Goal: Task Accomplishment & Management: Complete application form

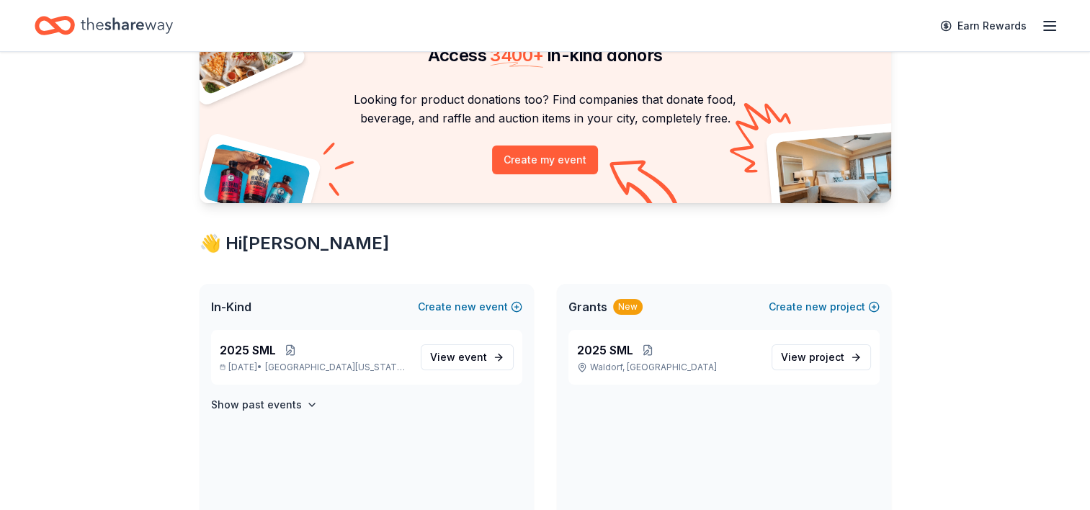
scroll to position [87, 0]
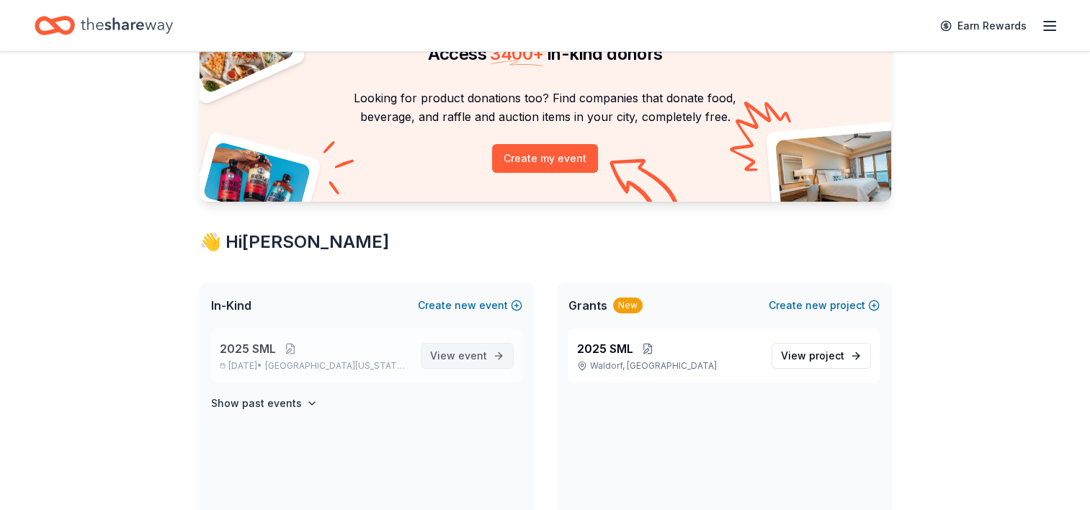
click at [480, 354] on span "event" at bounding box center [472, 355] width 29 height 12
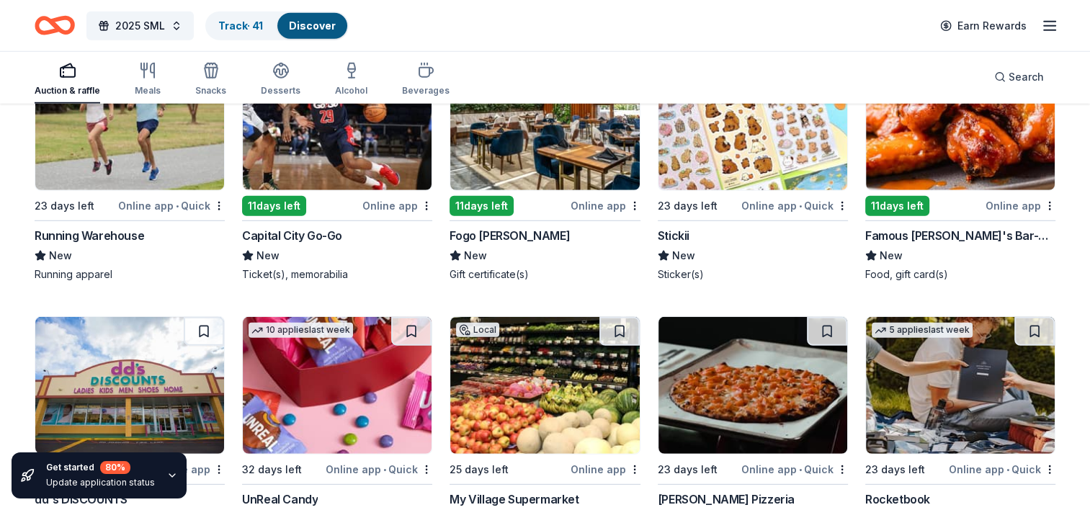
scroll to position [4070, 0]
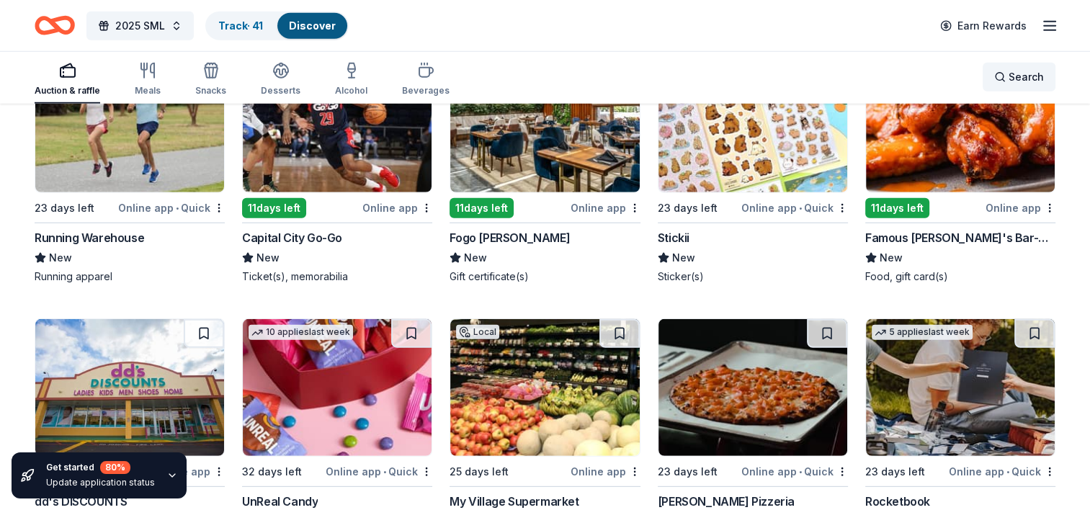
click at [999, 83] on div "Search" at bounding box center [1019, 76] width 50 height 17
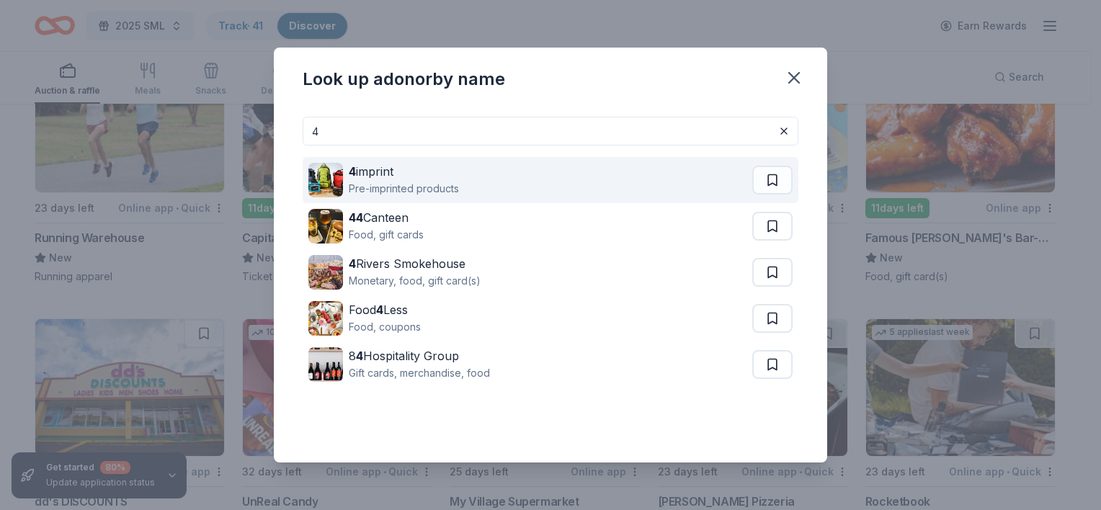
type input "4"
click at [381, 164] on div "4 imprint" at bounding box center [404, 171] width 110 height 17
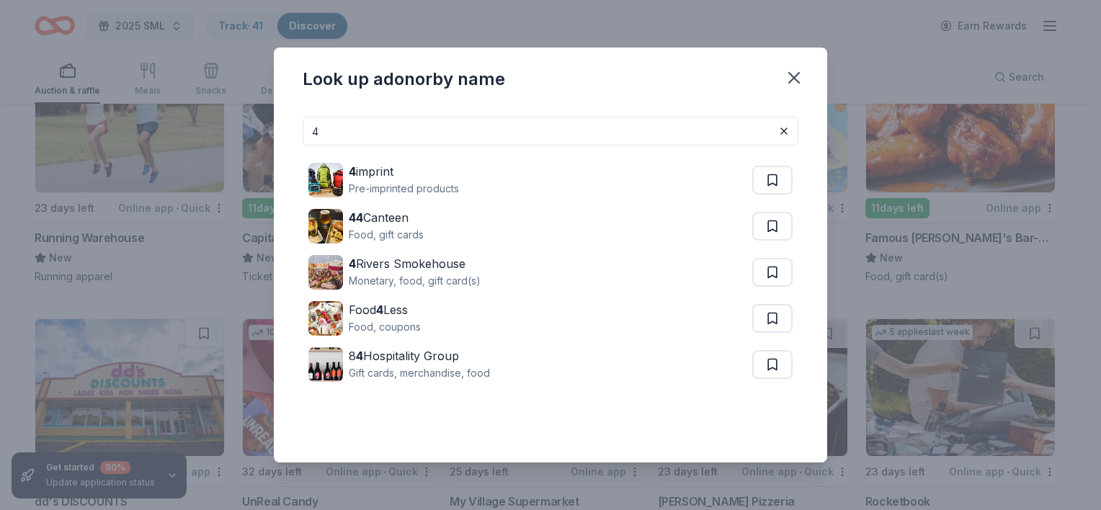
click at [323, 136] on input "4" at bounding box center [551, 131] width 496 height 29
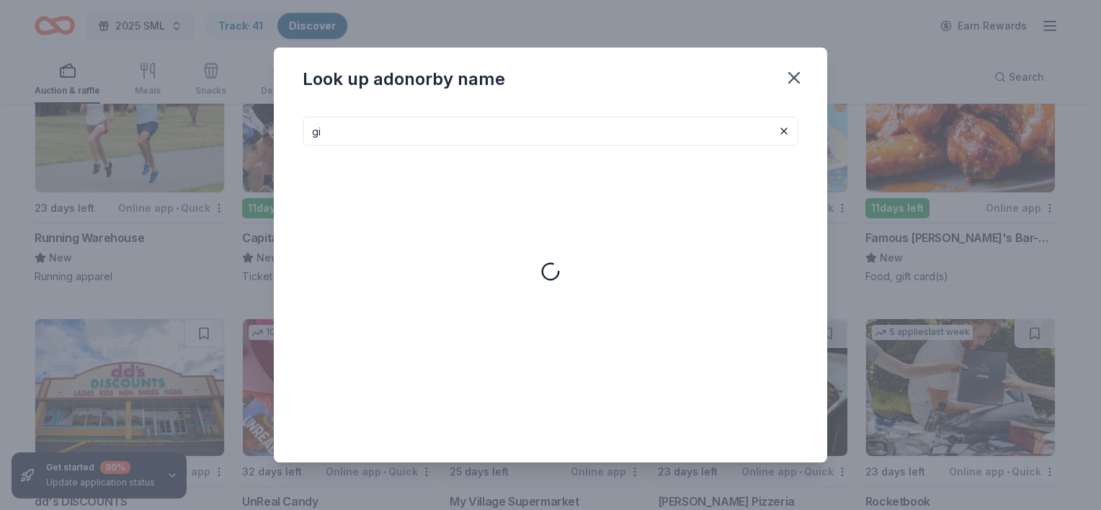
type input "g"
click at [795, 79] on icon "button" at bounding box center [794, 78] width 10 height 10
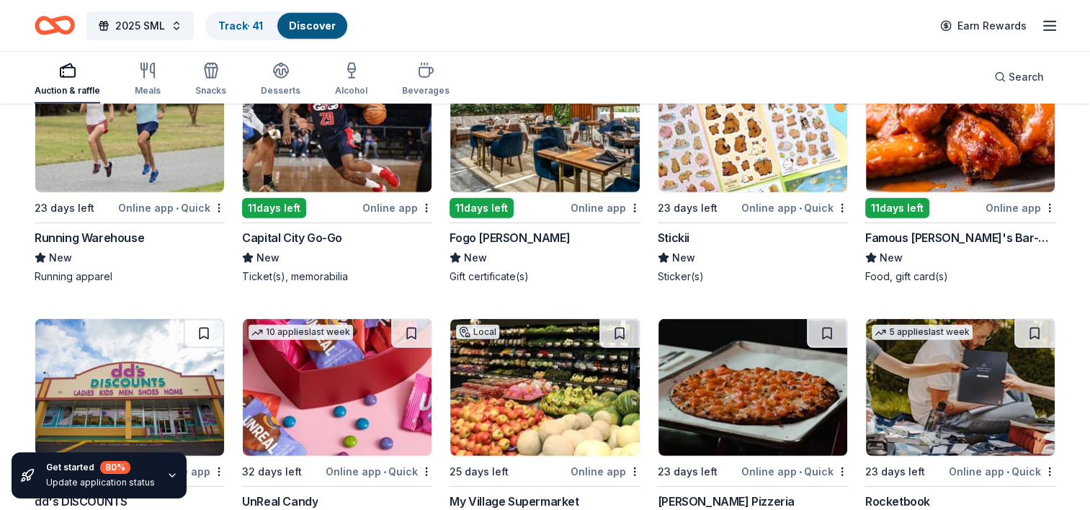
click at [63, 76] on icon "button" at bounding box center [67, 70] width 17 height 17
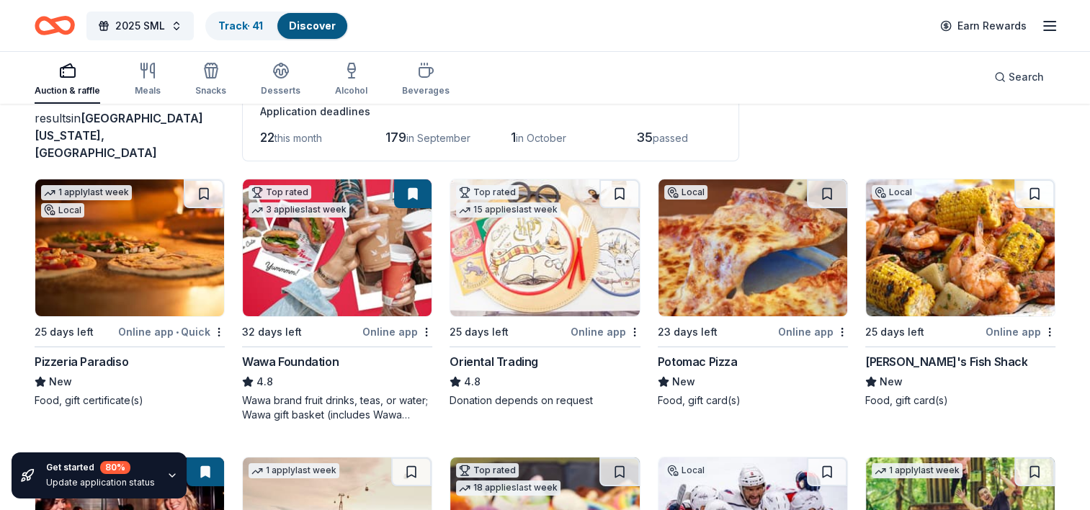
scroll to position [99, 0]
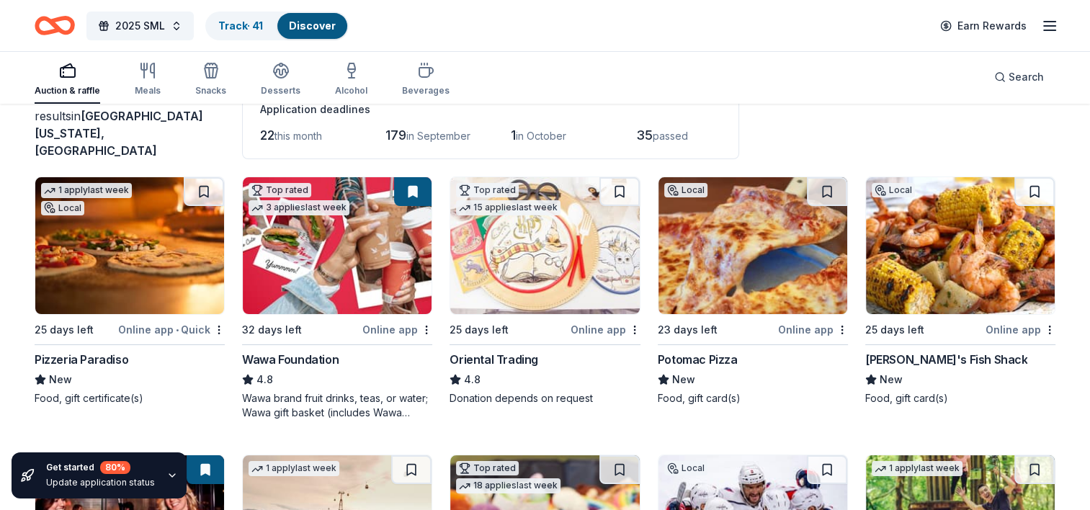
click at [530, 254] on img at bounding box center [544, 245] width 189 height 137
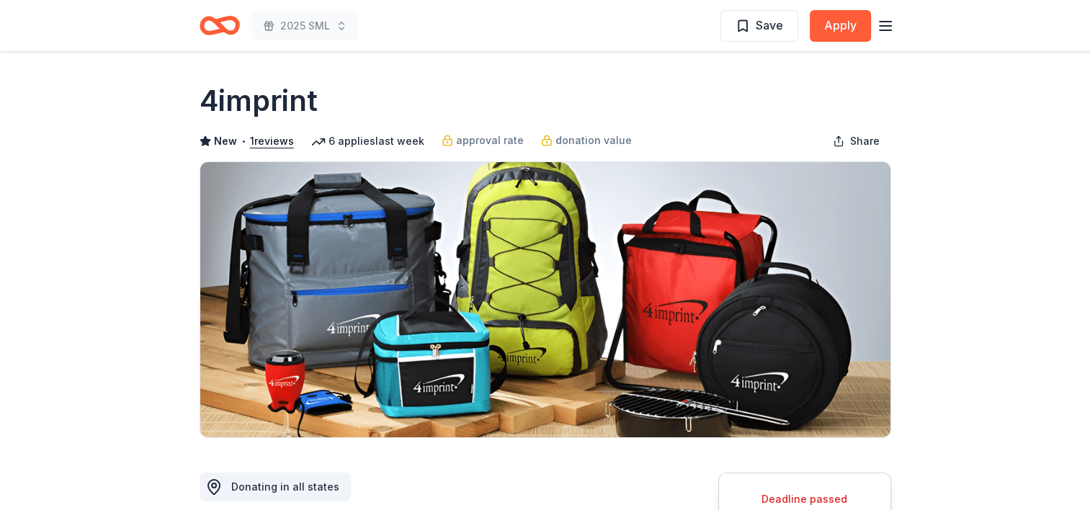
click at [354, 140] on div "6 applies last week" at bounding box center [367, 141] width 113 height 17
click at [273, 146] on button "1 reviews" at bounding box center [272, 141] width 44 height 17
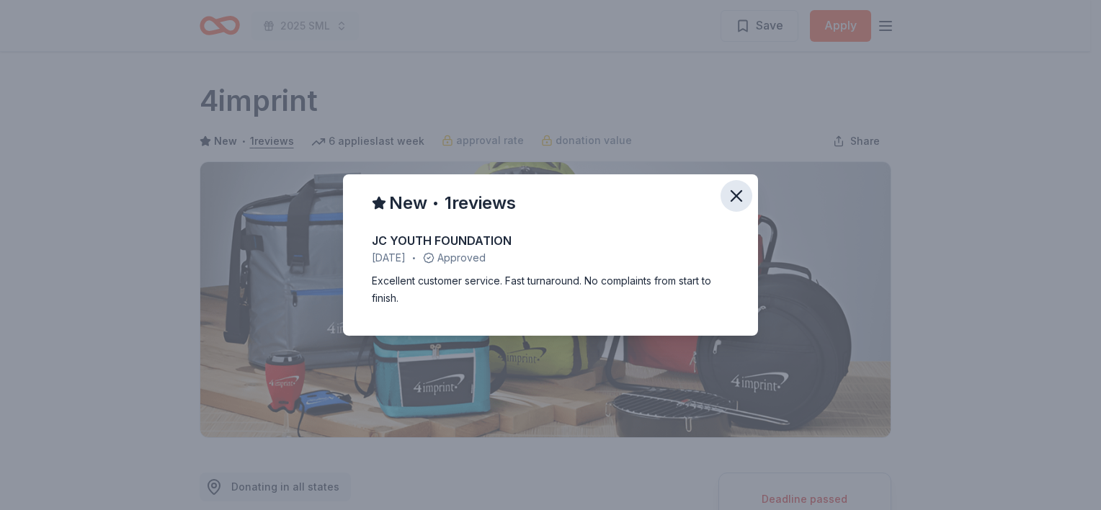
click at [725, 205] on button "button" at bounding box center [736, 196] width 32 height 32
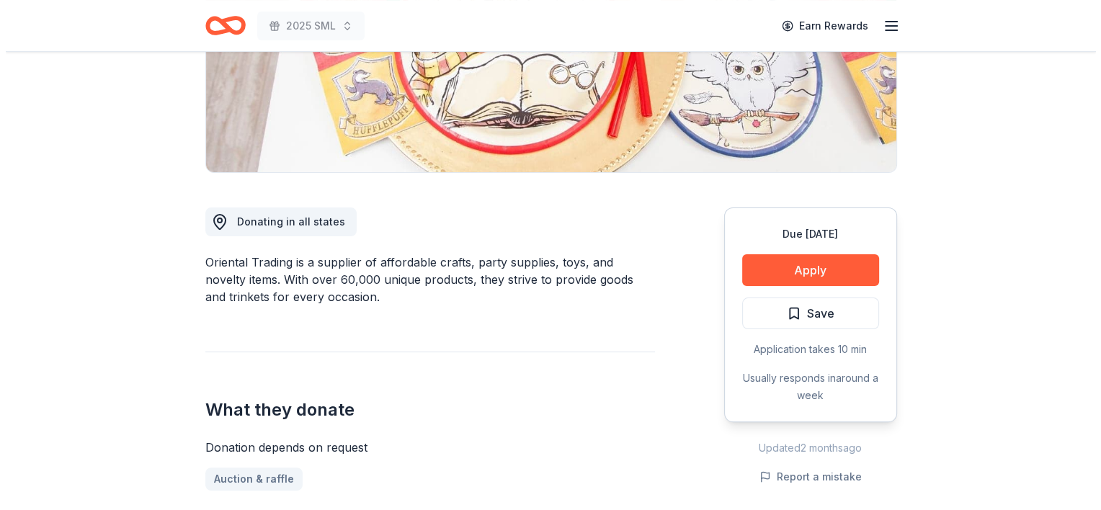
scroll to position [266, 0]
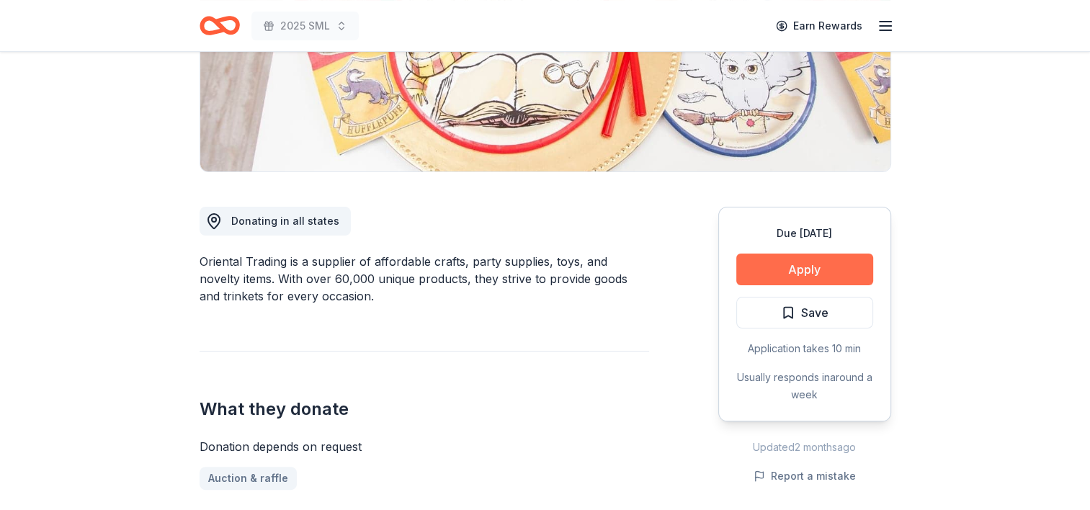
click at [844, 275] on button "Apply" at bounding box center [804, 270] width 137 height 32
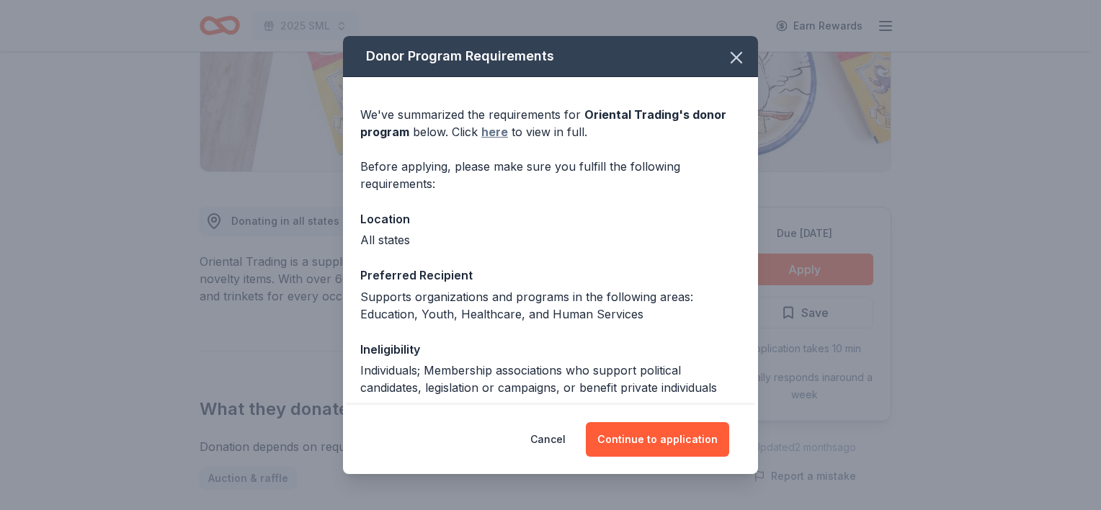
click at [499, 133] on link "here" at bounding box center [494, 131] width 27 height 17
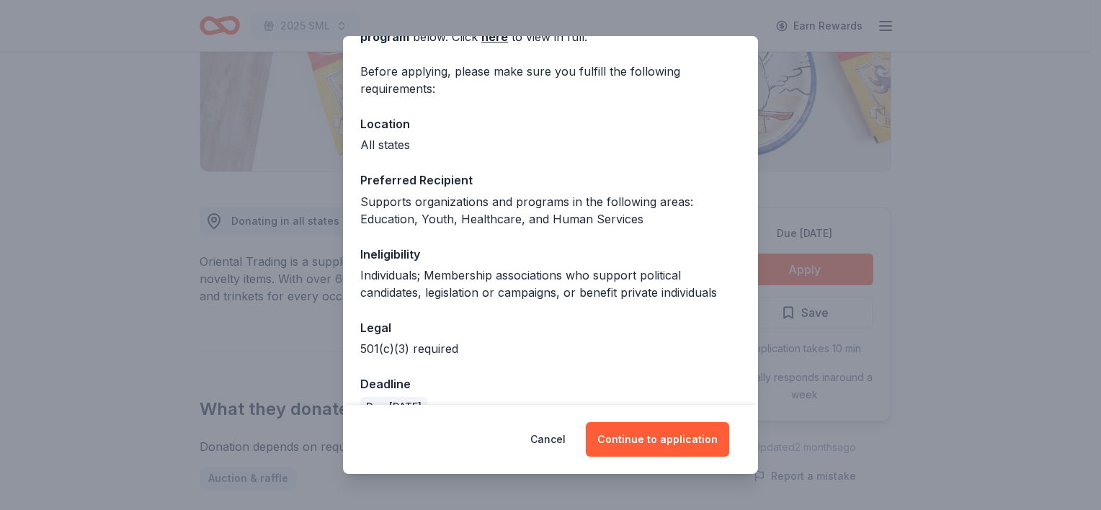
scroll to position [124, 0]
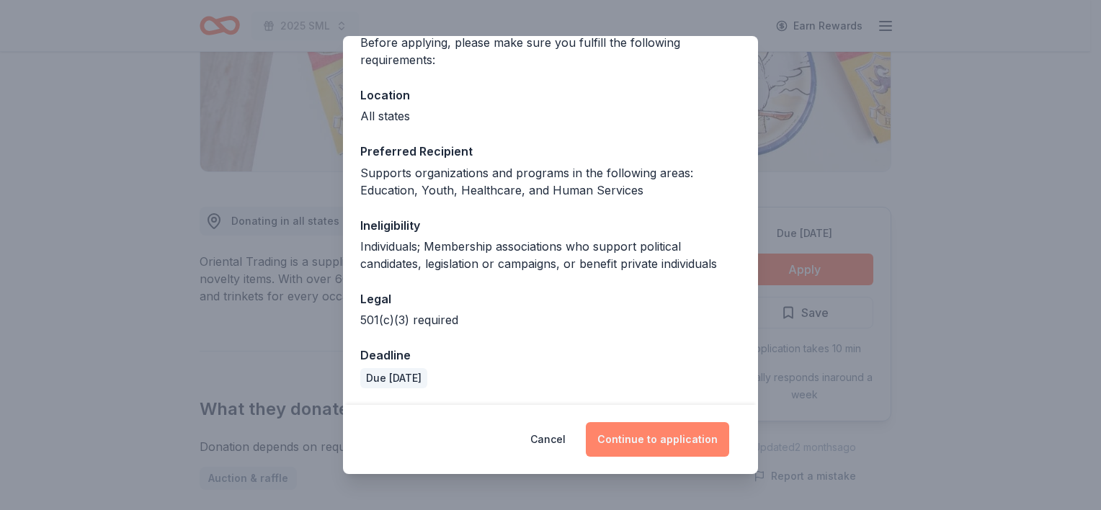
click at [645, 436] on button "Continue to application" at bounding box center [657, 439] width 143 height 35
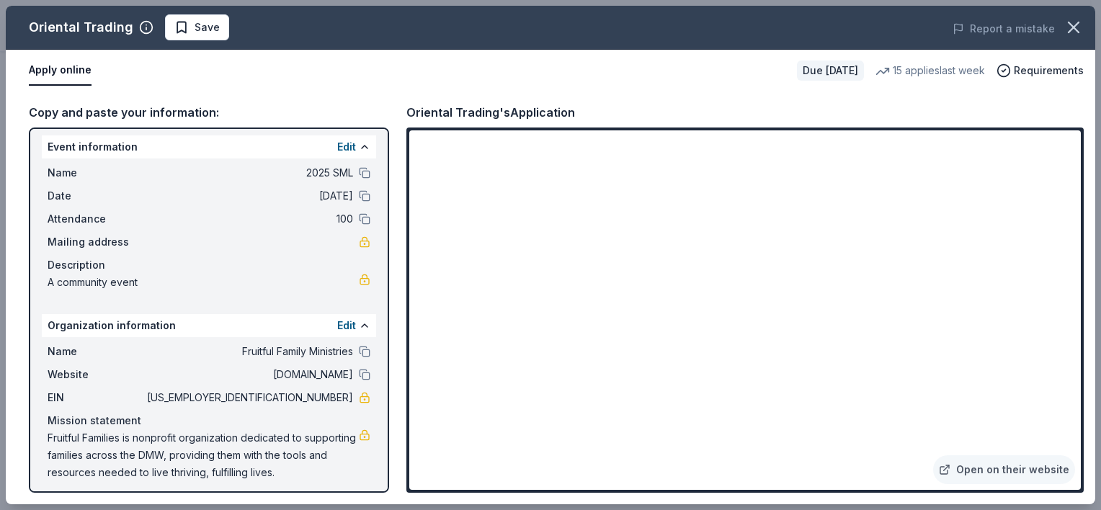
scroll to position [12, 0]
